Goal: Task Accomplishment & Management: Manage account settings

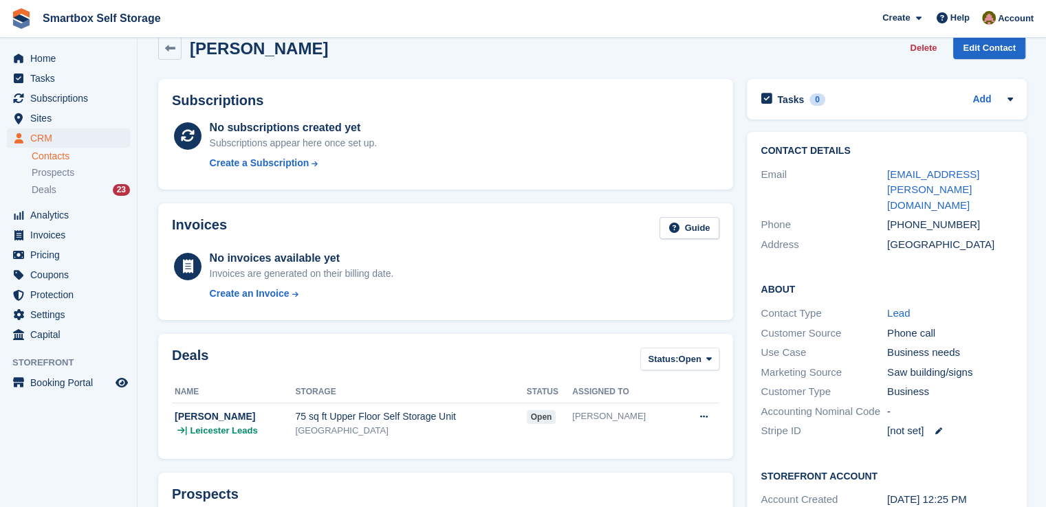
scroll to position [23, 0]
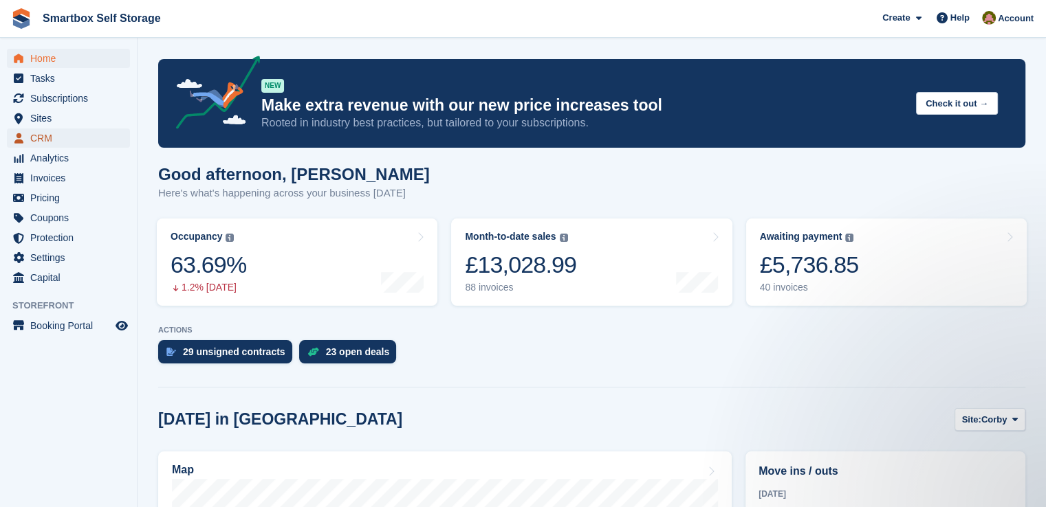
click at [59, 135] on span "CRM" at bounding box center [71, 138] width 82 height 19
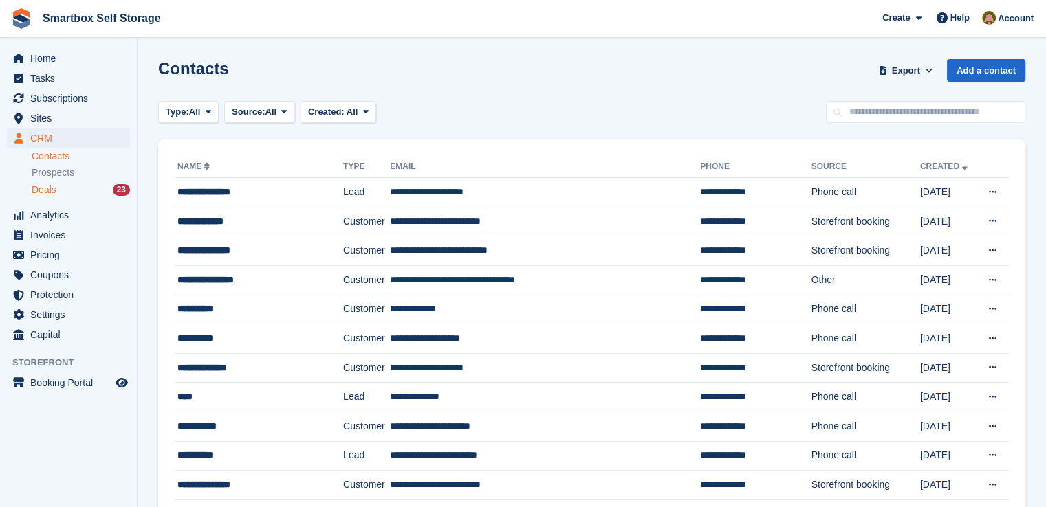
click at [47, 189] on span "Deals" at bounding box center [44, 190] width 25 height 13
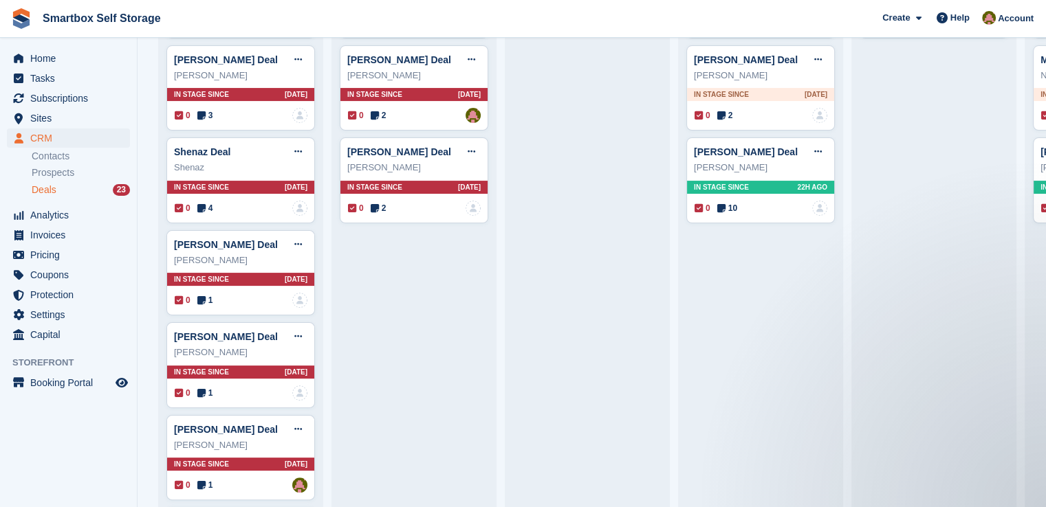
scroll to position [27, 0]
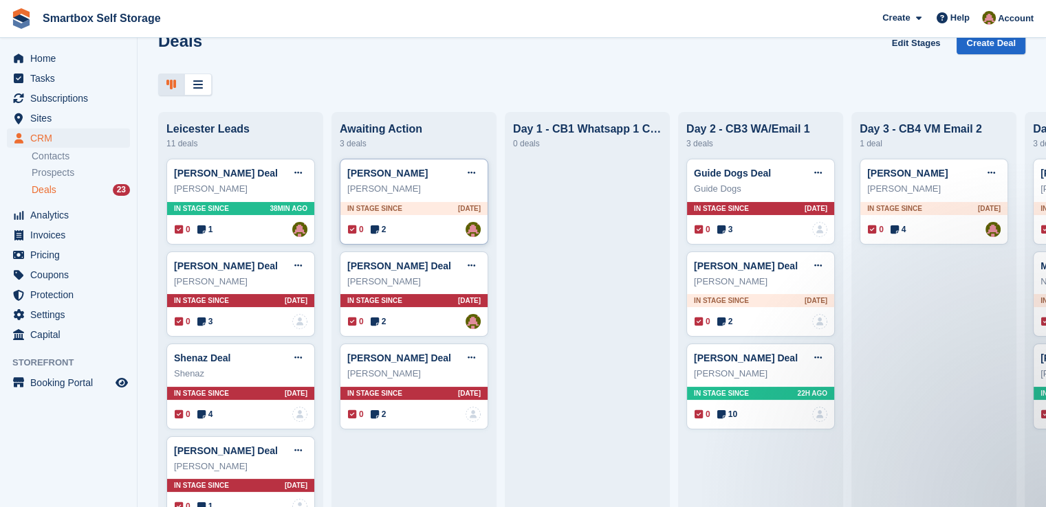
click at [434, 196] on div "[PERSON_NAME]" at bounding box center [413, 189] width 133 height 14
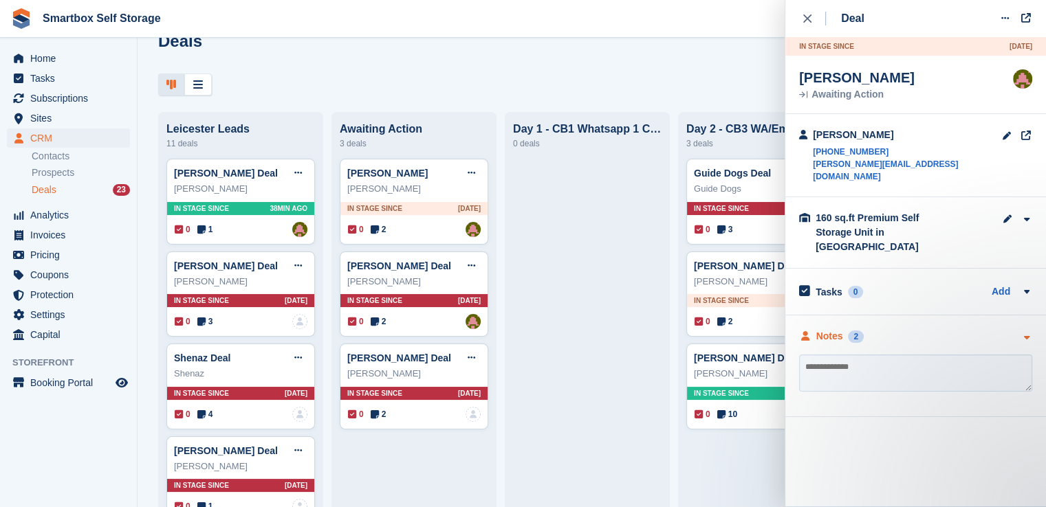
click at [859, 329] on div "Notes 2" at bounding box center [831, 336] width 65 height 14
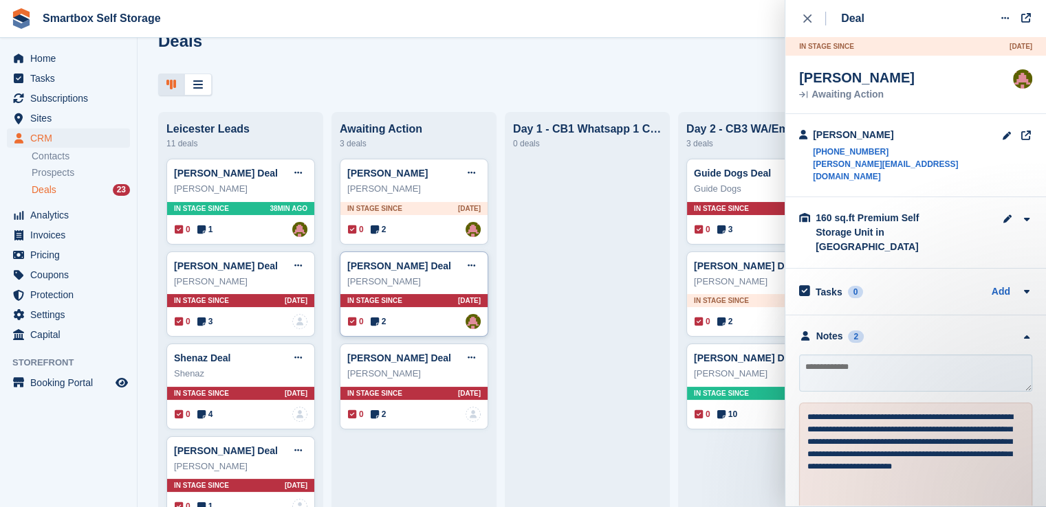
click at [415, 289] on div "[PERSON_NAME]" at bounding box center [413, 282] width 133 height 14
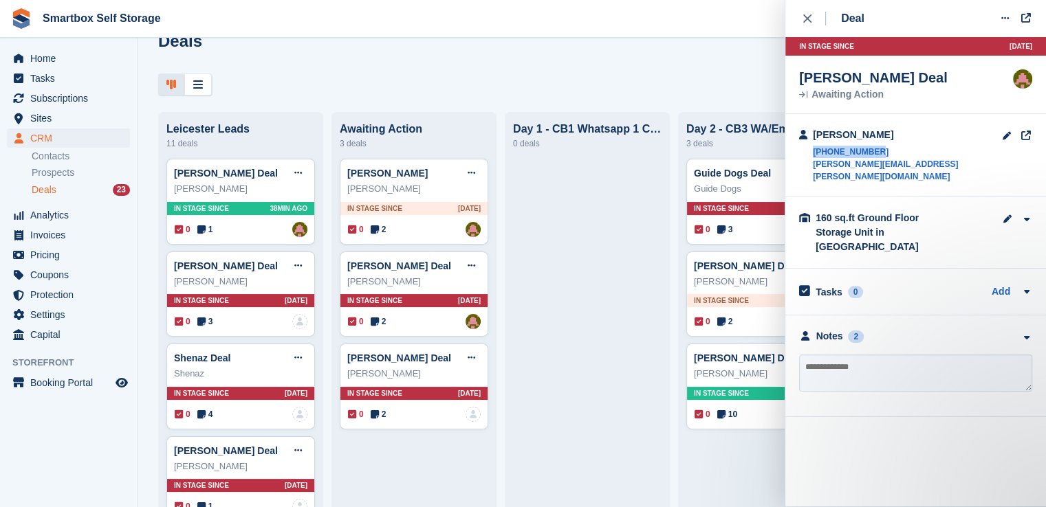
drag, startPoint x: 917, startPoint y: 149, endPoint x: 809, endPoint y: 150, distance: 107.9
click at [809, 150] on div "[PERSON_NAME] [PHONE_NUMBER] [PERSON_NAME][EMAIL_ADDRESS][PERSON_NAME][DOMAIN_N…" at bounding box center [915, 155] width 261 height 83
copy link "[PHONE_NUMBER]"
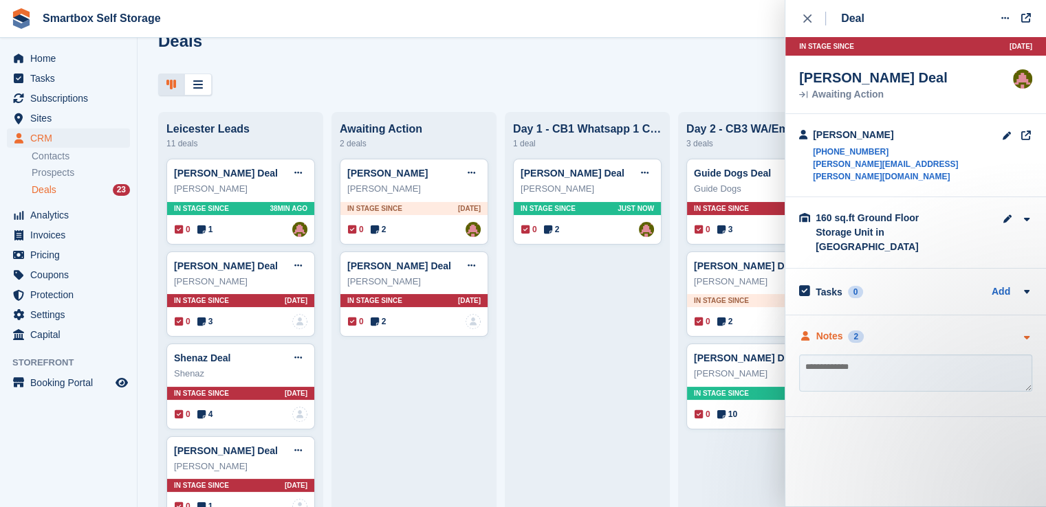
click at [889, 329] on div "Notes 2" at bounding box center [915, 336] width 233 height 14
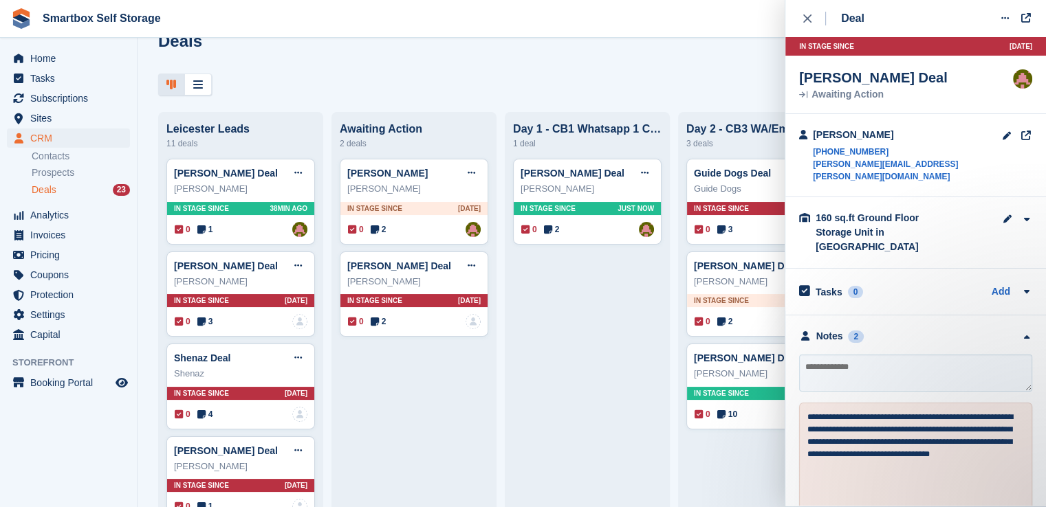
click at [872, 355] on textarea at bounding box center [915, 373] width 233 height 37
type textarea "**********"
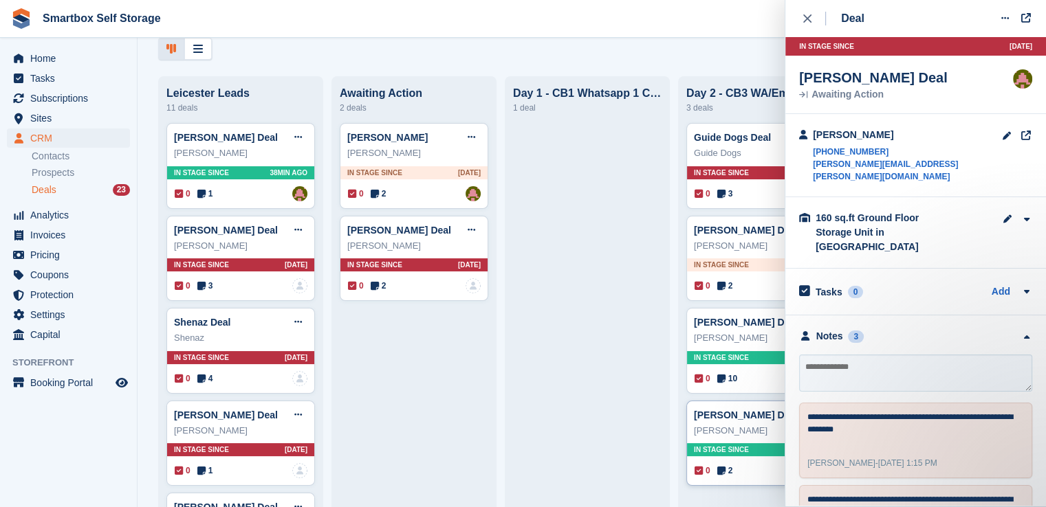
scroll to position [92, 0]
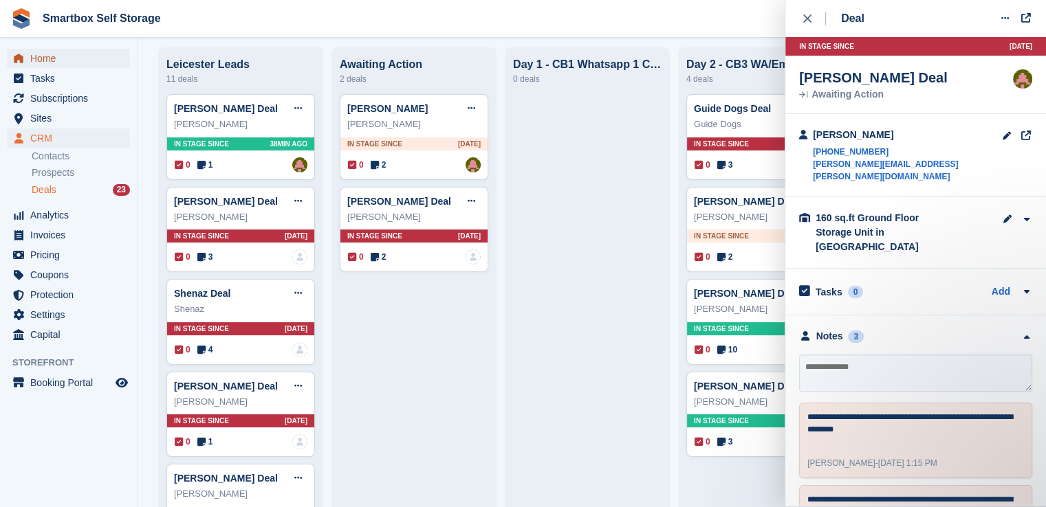
click at [41, 60] on span "Home" at bounding box center [71, 58] width 82 height 19
